Goal: Task Accomplishment & Management: Manage account settings

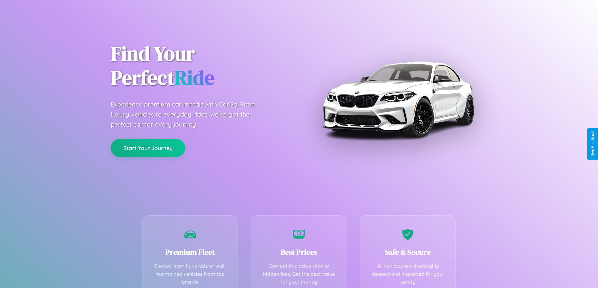
scroll to position [124, 0]
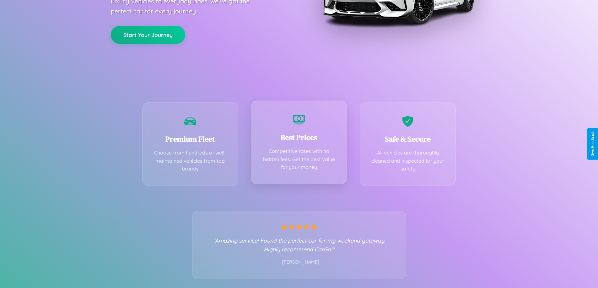
click at [299, 144] on div "Best Prices Competitive rates with no hidden fees. Get the best value for your …" at bounding box center [299, 143] width 96 height 84
click at [148, 34] on button "Start Your Journey" at bounding box center [148, 34] width 74 height 18
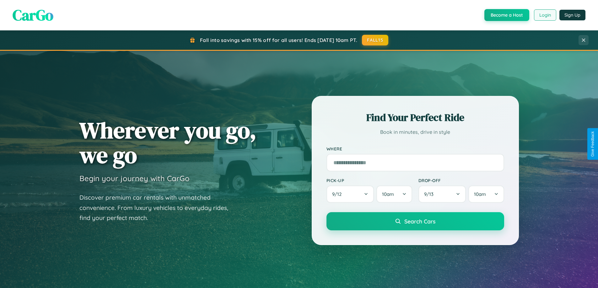
click at [544, 15] on button "Login" at bounding box center [545, 14] width 22 height 11
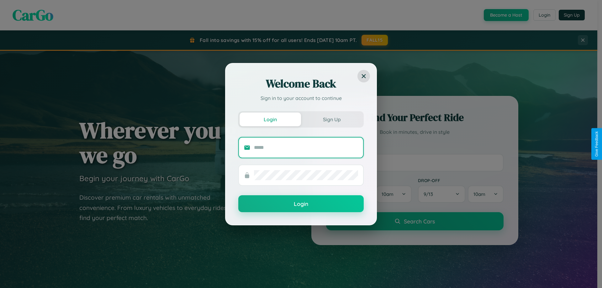
click at [306, 147] on input "text" at bounding box center [306, 148] width 104 height 10
type input "**********"
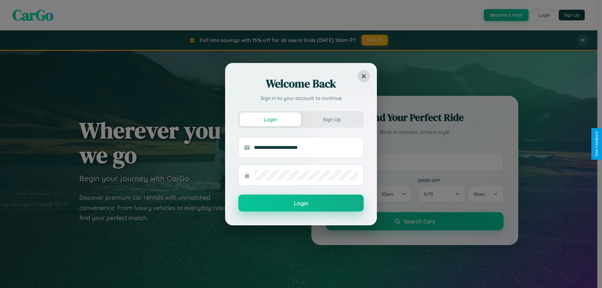
click at [301, 204] on button "Login" at bounding box center [300, 203] width 125 height 17
